Goal: Find specific page/section

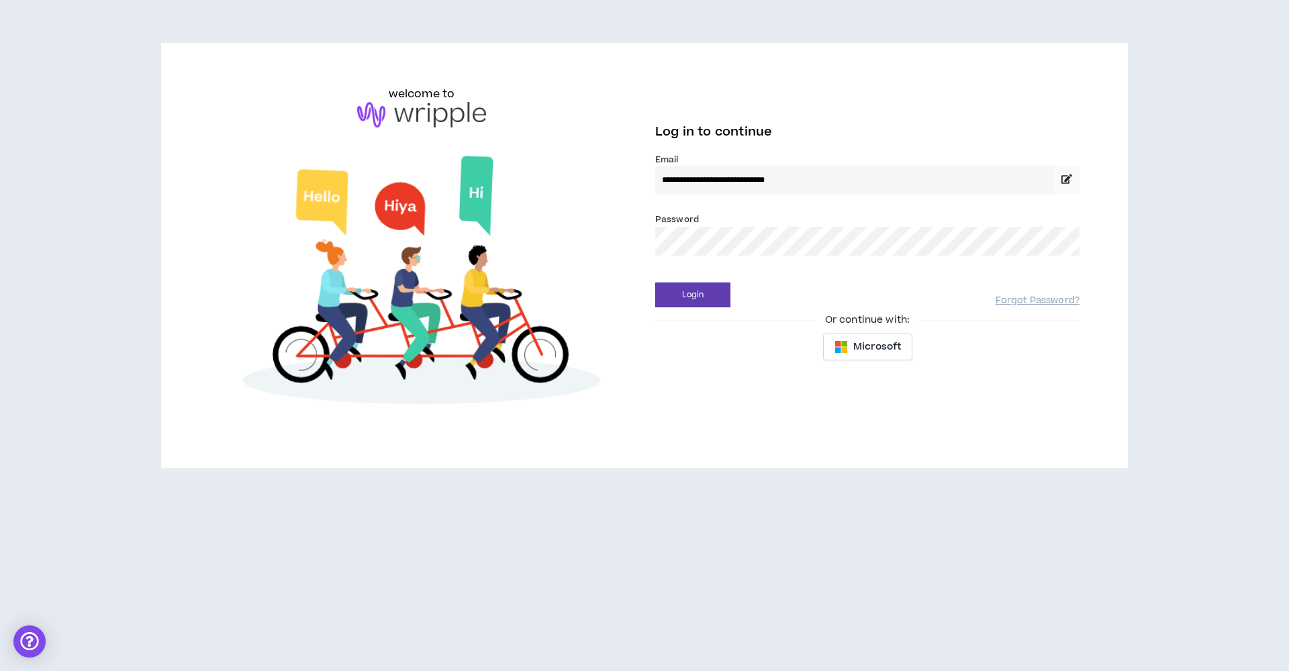
click at [693, 295] on button "Login" at bounding box center [692, 295] width 75 height 25
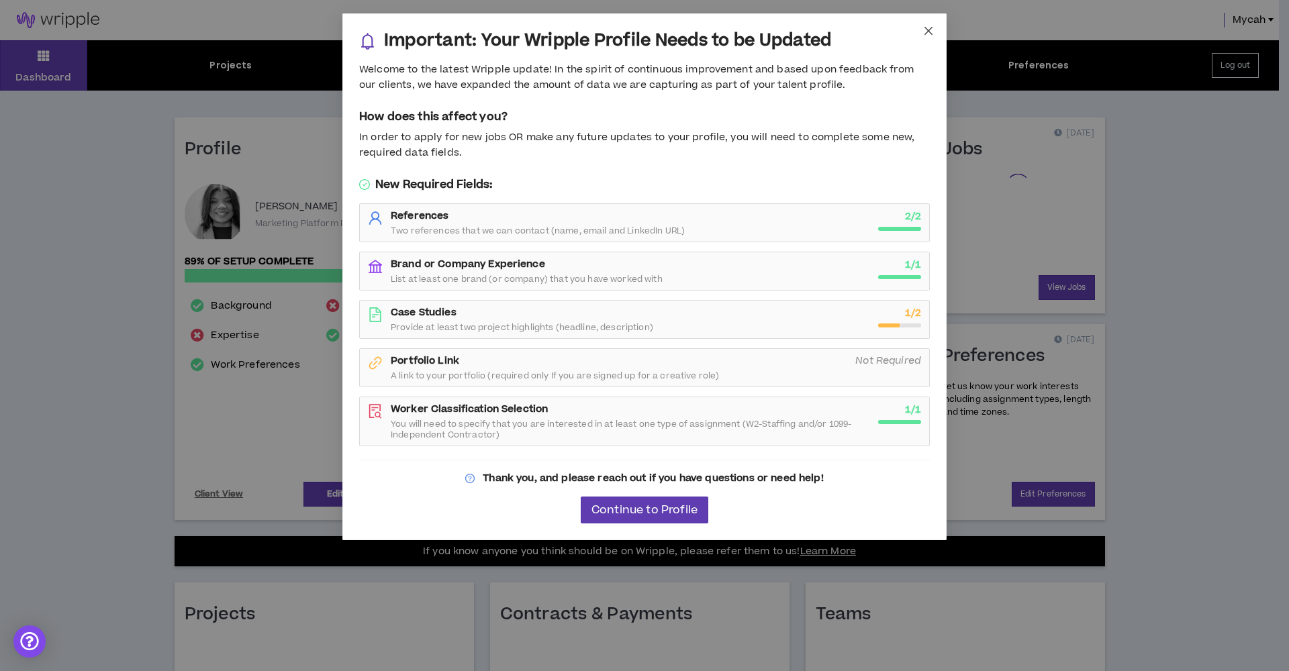
click at [925, 30] on icon "close" at bounding box center [928, 31] width 11 height 11
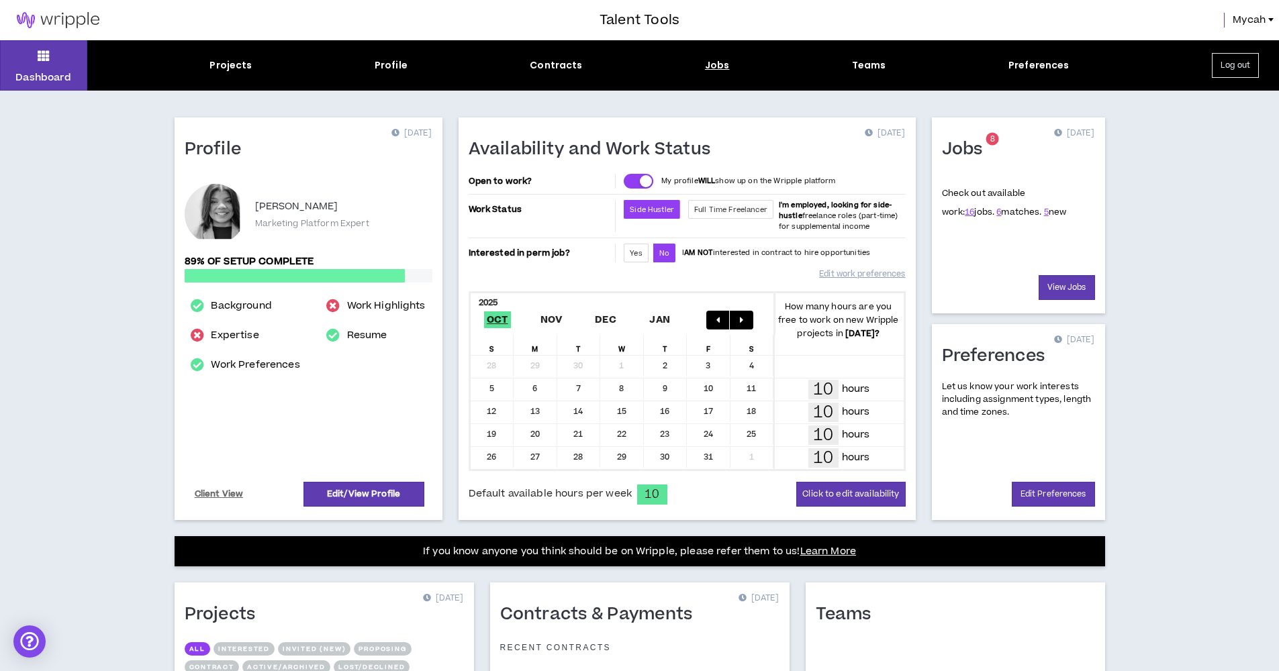
click at [715, 62] on div "Jobs" at bounding box center [717, 65] width 25 height 14
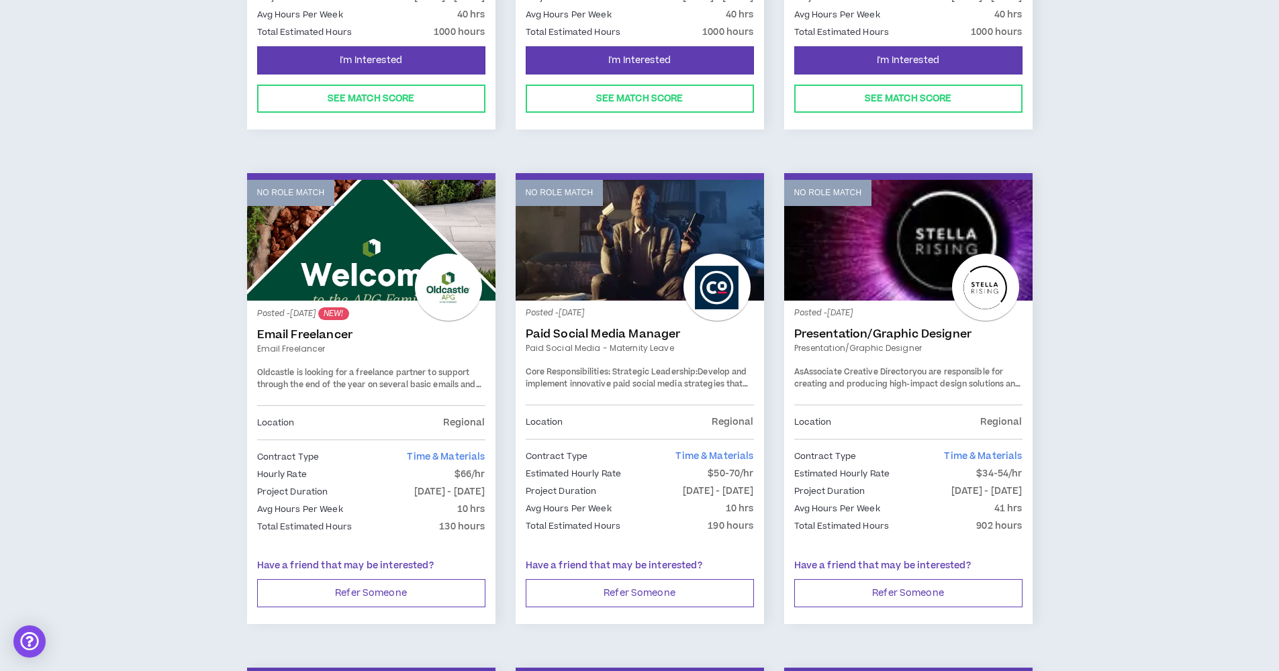
scroll to position [1164, 0]
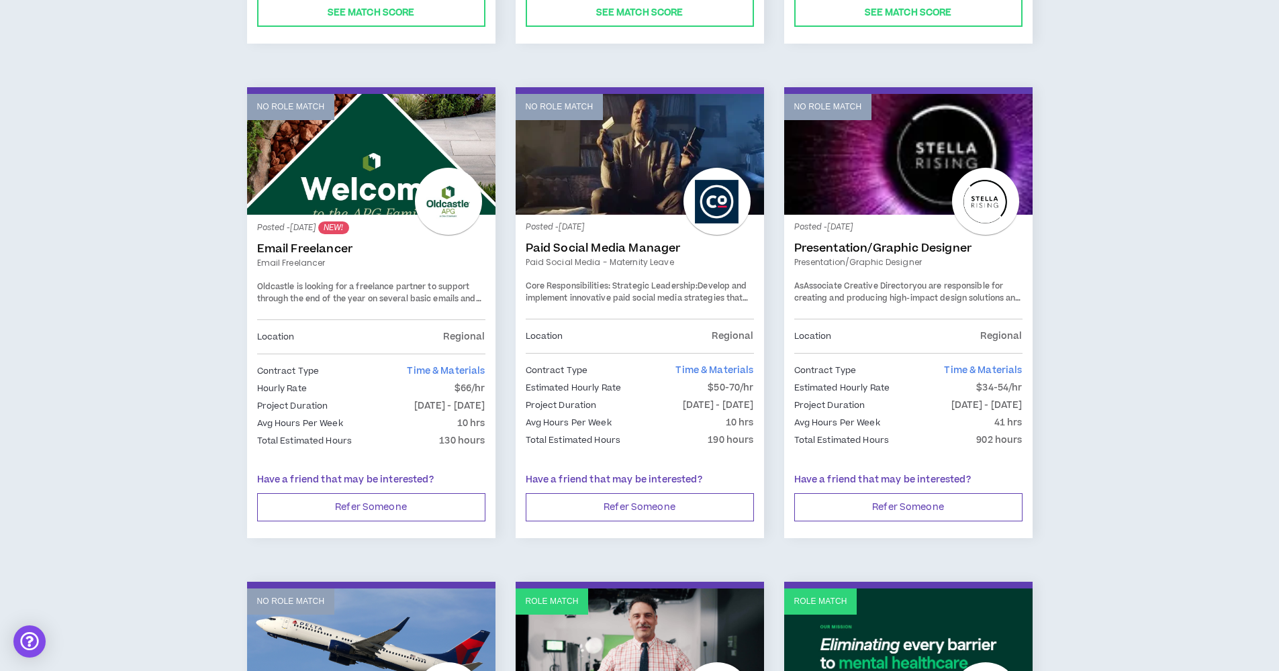
click at [357, 199] on link "No Role Match" at bounding box center [371, 154] width 248 height 121
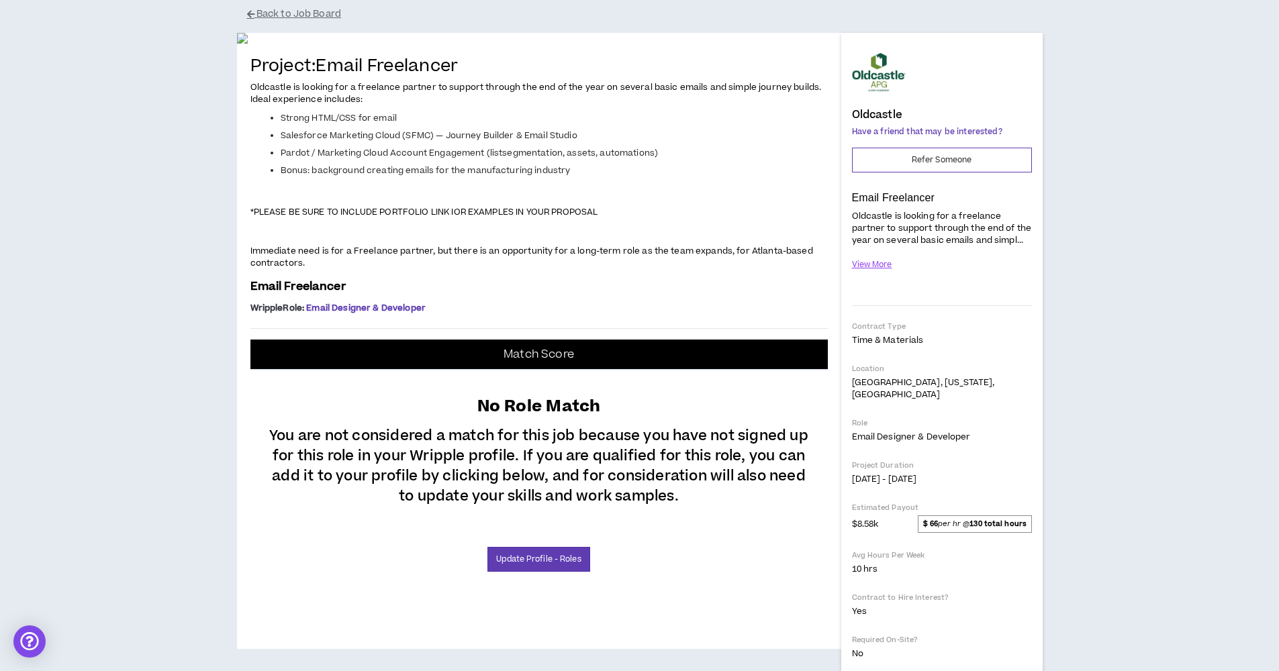
scroll to position [70, 0]
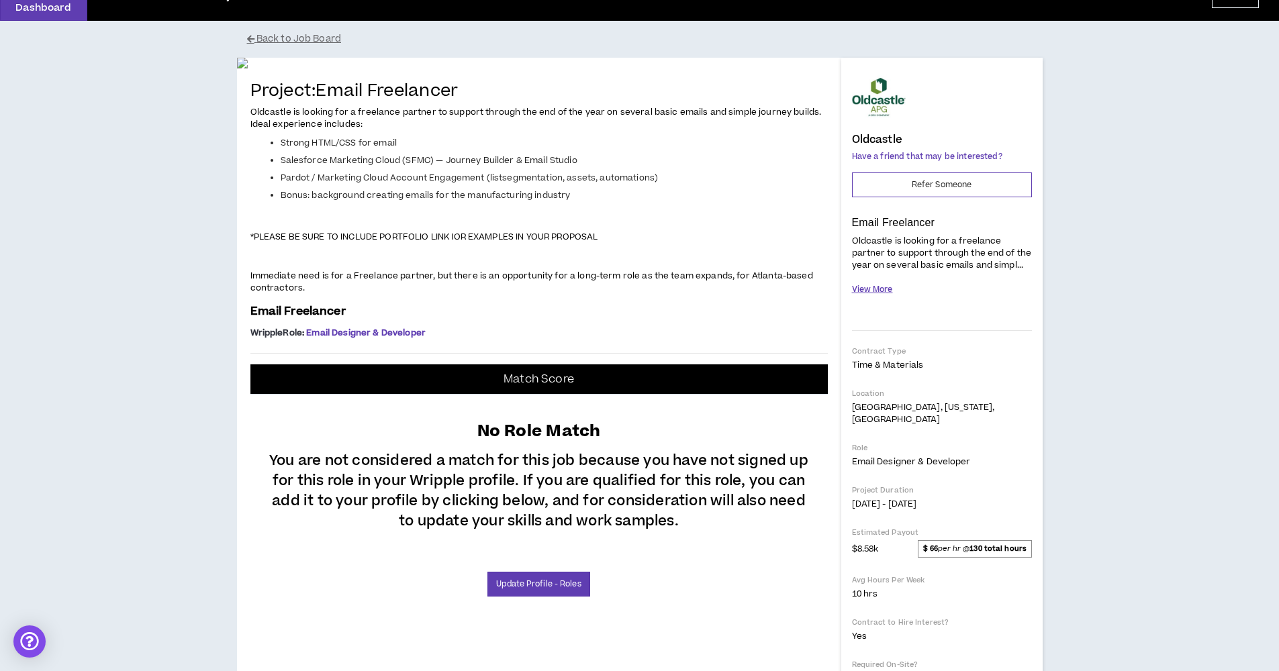
click at [882, 287] on button "View More" at bounding box center [872, 290] width 41 height 24
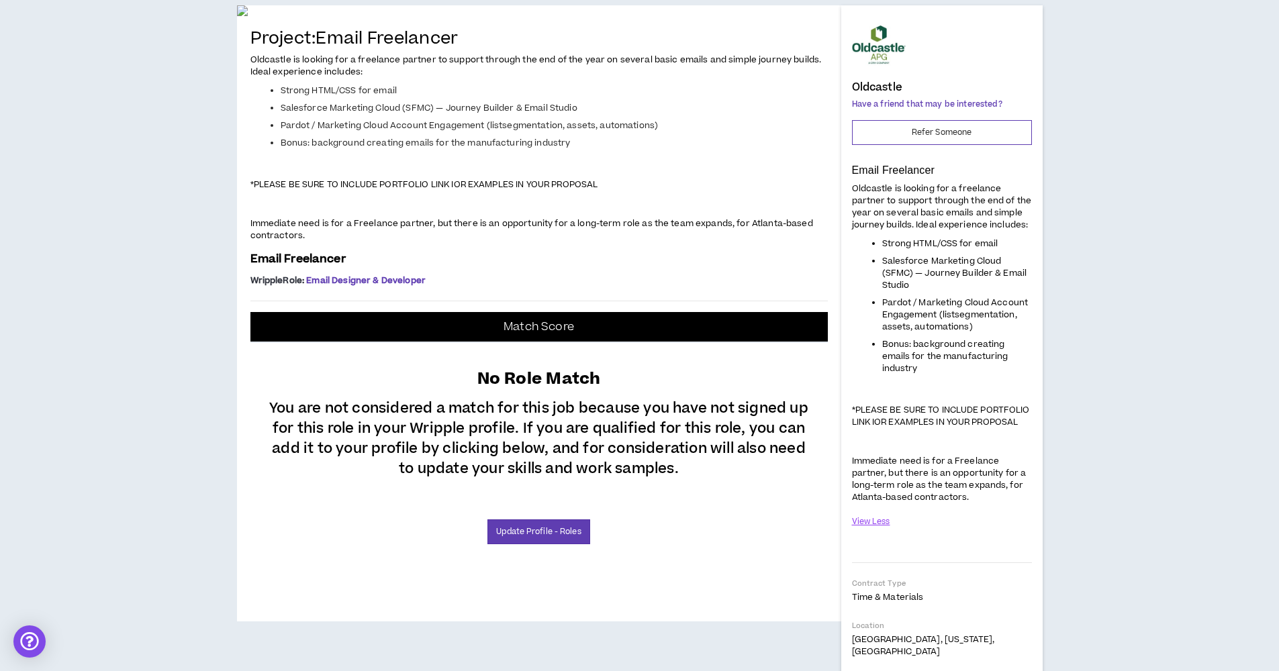
scroll to position [126, 0]
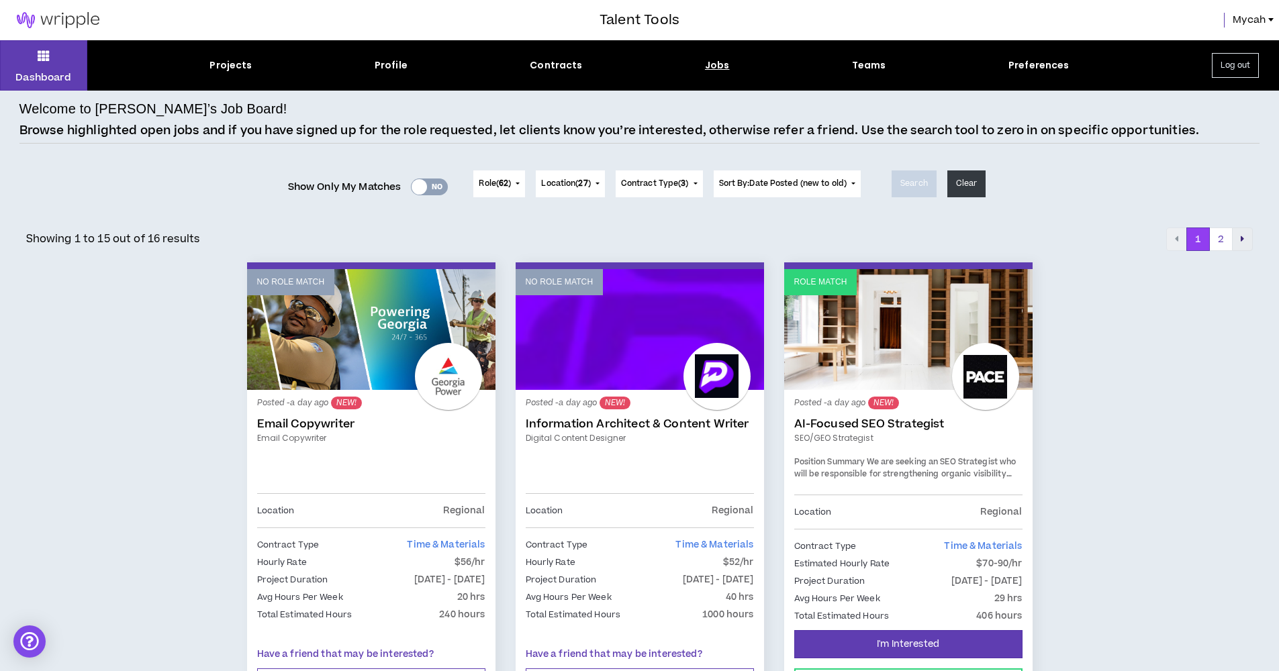
click at [1240, 240] on button "pagination" at bounding box center [1242, 240] width 21 height 24
